Goal: Information Seeking & Learning: Learn about a topic

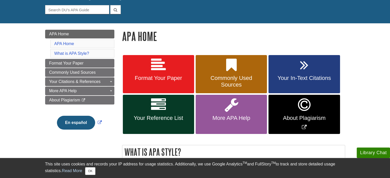
scroll to position [50, 0]
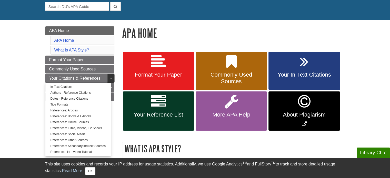
click at [110, 78] on span "Guide Page Menu" at bounding box center [111, 78] width 2 height 1
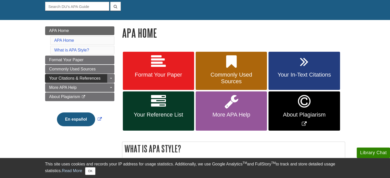
click at [95, 77] on span "Your Citations & References" at bounding box center [74, 78] width 51 height 4
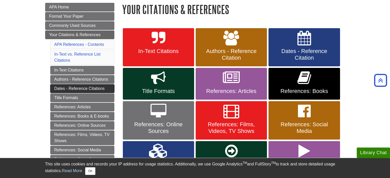
scroll to position [78, 0]
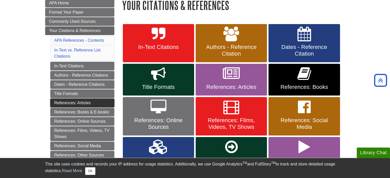
click at [83, 102] on link "References: Articles" at bounding box center [82, 103] width 64 height 9
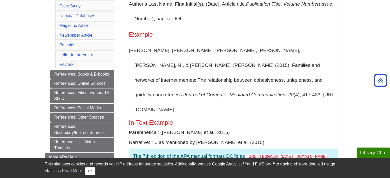
scroll to position [176, 0]
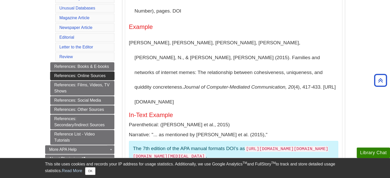
click at [94, 75] on link "References: Online Sources" at bounding box center [82, 76] width 64 height 9
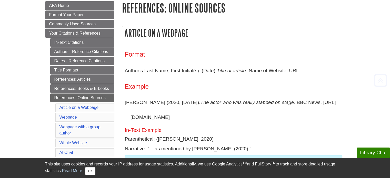
scroll to position [79, 0]
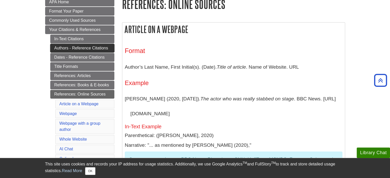
click at [85, 48] on link "Authors - Reference Citations" at bounding box center [82, 48] width 64 height 9
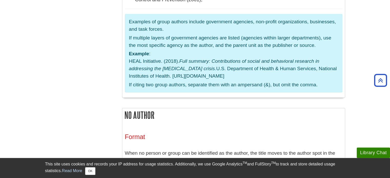
scroll to position [1310, 0]
